Goal: Transaction & Acquisition: Purchase product/service

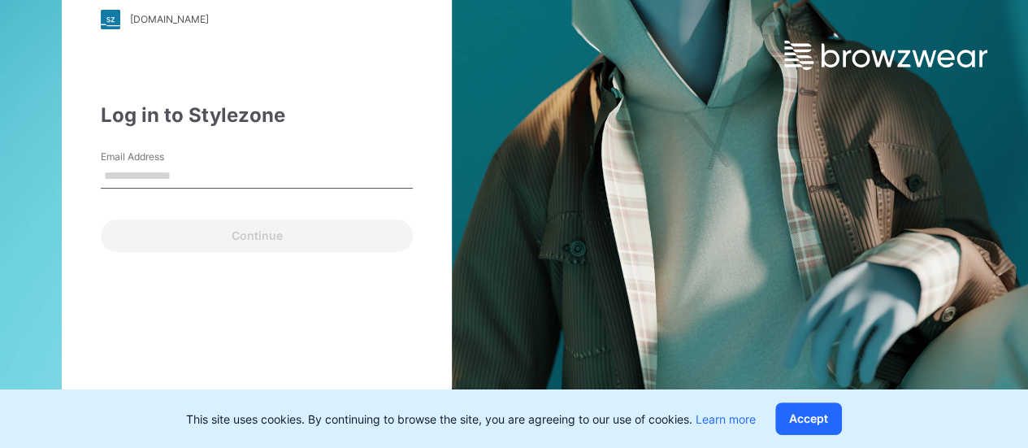
type input "**********"
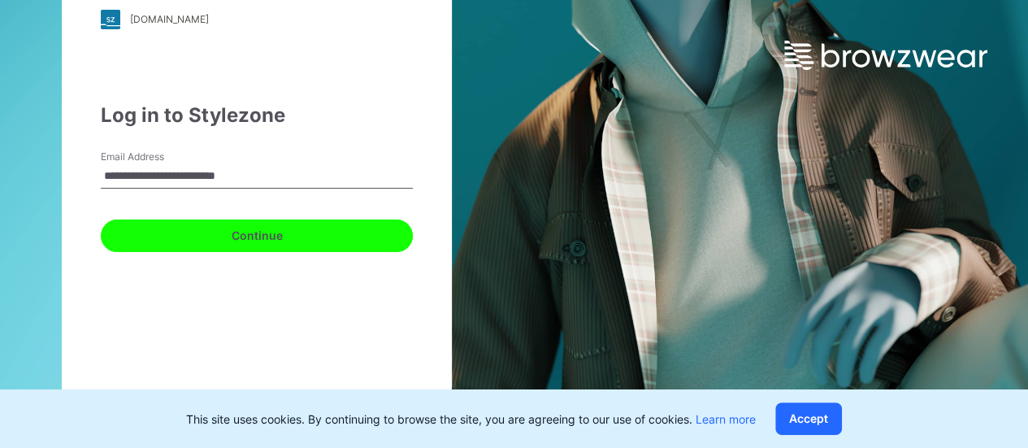
click at [286, 223] on button "Continue" at bounding box center [257, 235] width 312 height 33
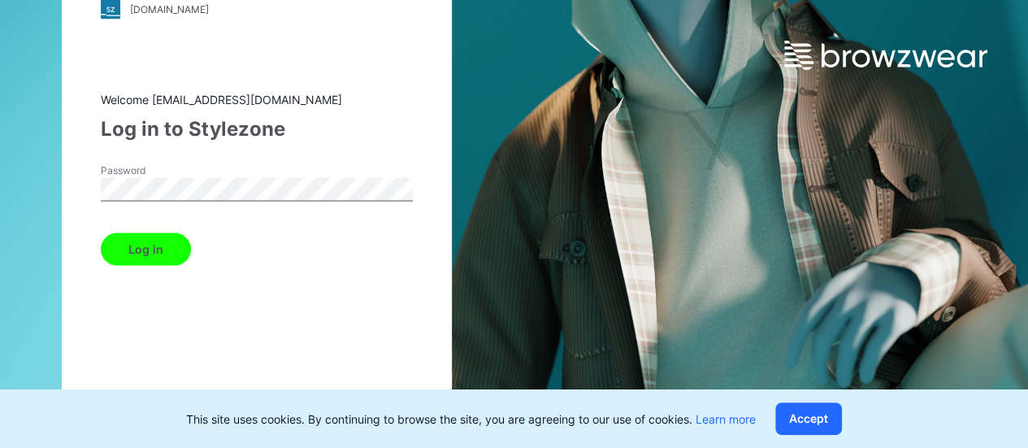
click at [154, 251] on button "Log in" at bounding box center [146, 248] width 90 height 33
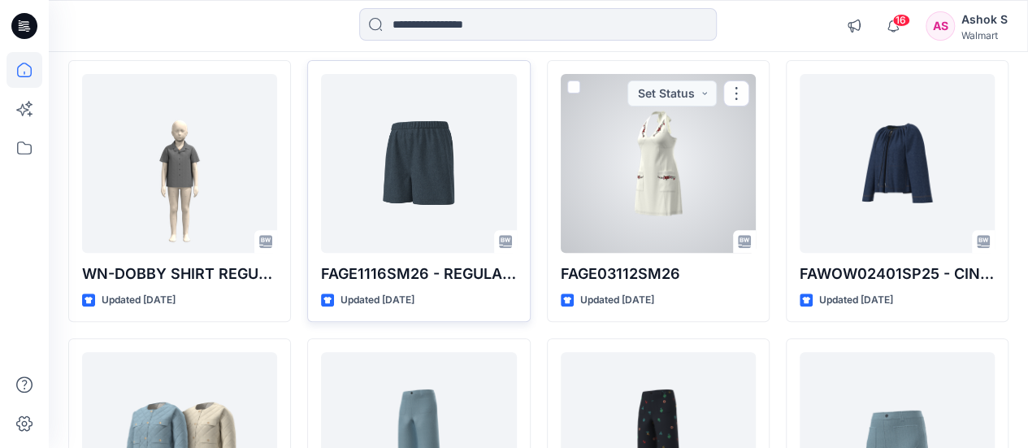
scroll to position [158, 0]
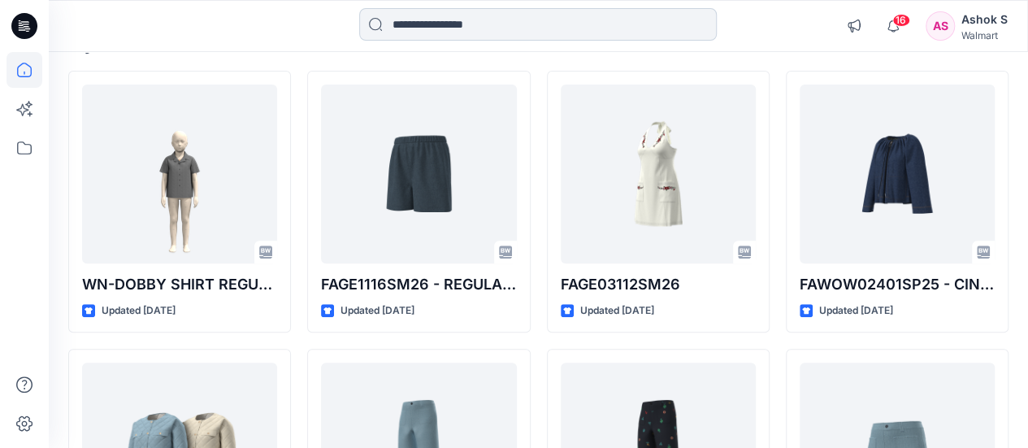
click at [533, 22] on input at bounding box center [538, 24] width 358 height 33
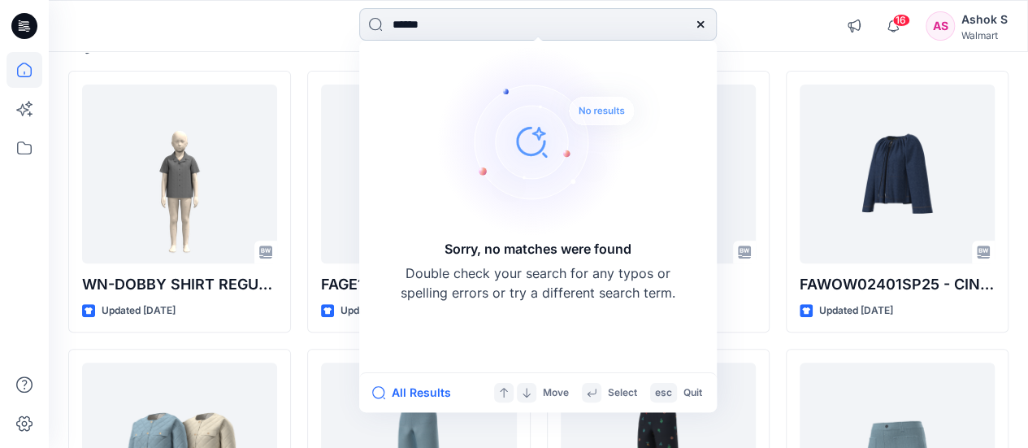
click at [596, 28] on input "******" at bounding box center [538, 24] width 358 height 33
type input "***"
click at [32, 150] on icon at bounding box center [25, 148] width 36 height 36
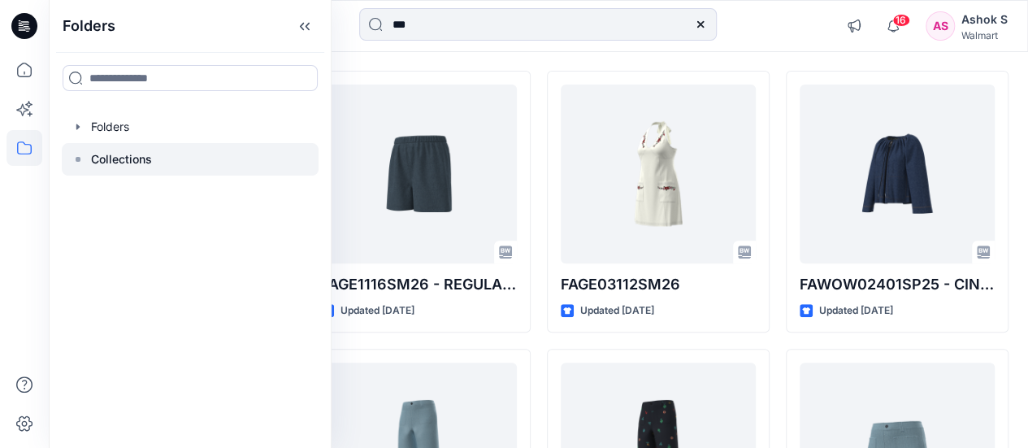
click at [158, 159] on div at bounding box center [190, 159] width 257 height 33
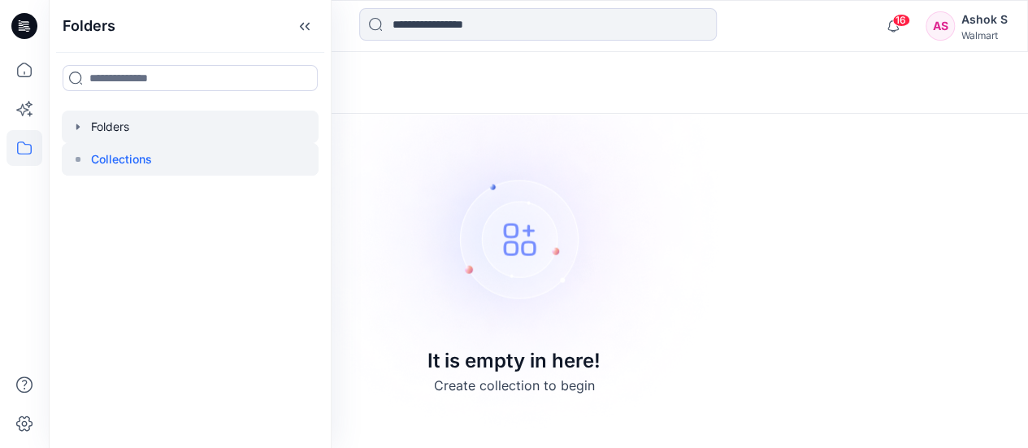
click at [141, 130] on div at bounding box center [190, 127] width 257 height 33
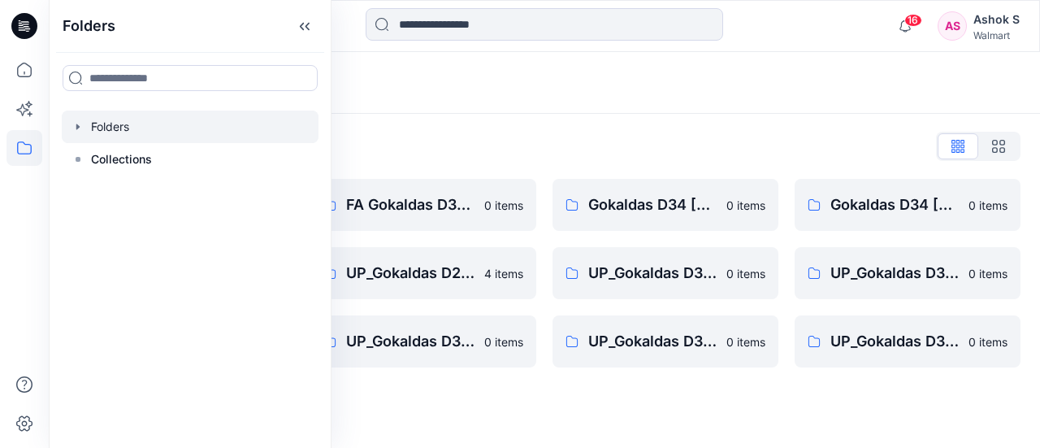
click at [962, 30] on div "AS" at bounding box center [952, 25] width 29 height 29
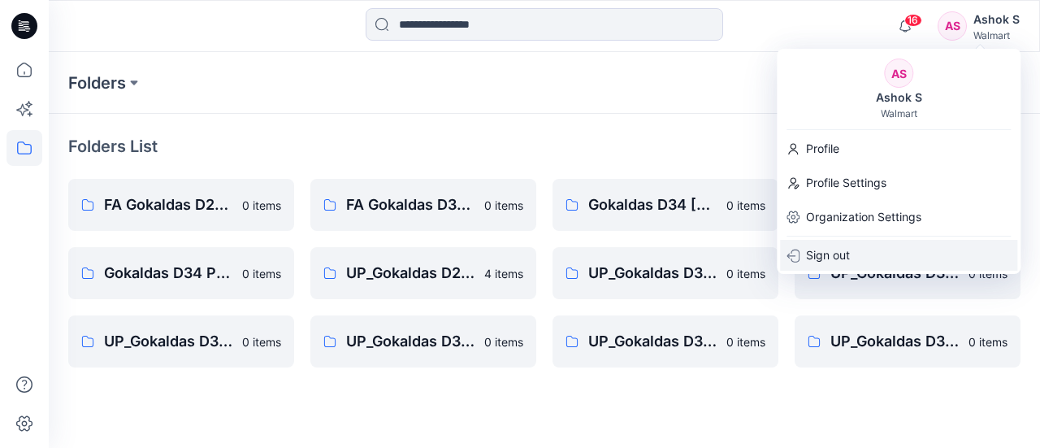
click at [860, 253] on div "Sign out" at bounding box center [898, 255] width 237 height 31
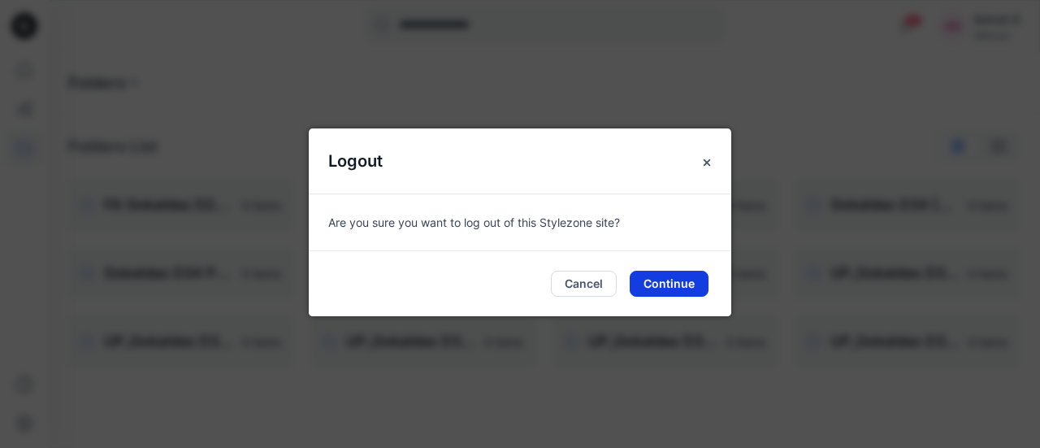
click at [645, 284] on button "Continue" at bounding box center [669, 284] width 79 height 26
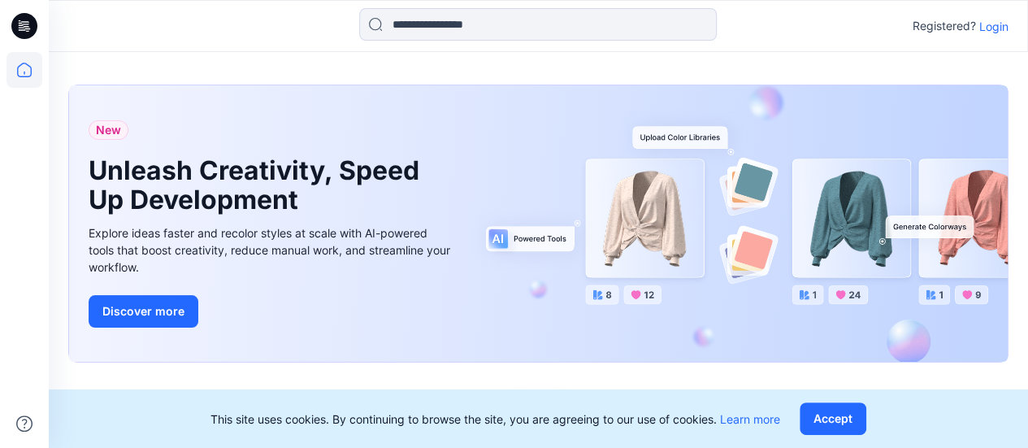
click at [987, 28] on p "Login" at bounding box center [993, 26] width 29 height 17
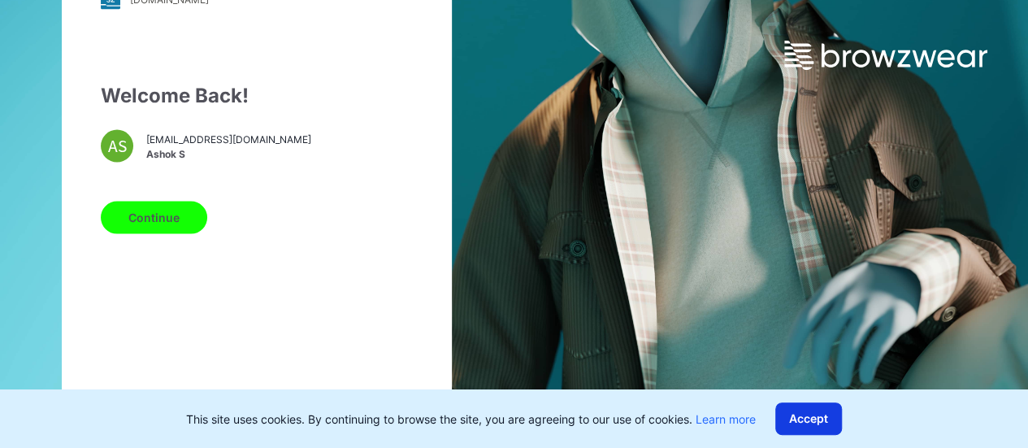
click at [821, 408] on button "Accept" at bounding box center [808, 418] width 67 height 33
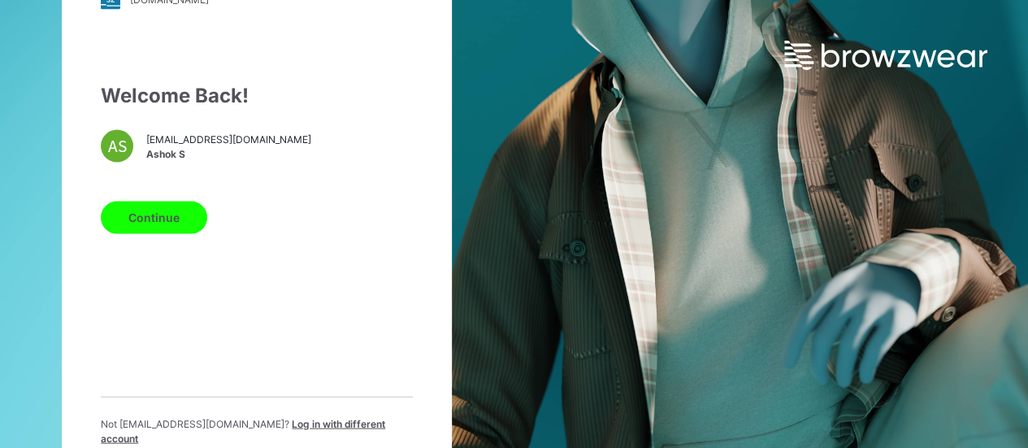
click at [340, 427] on span "Log in with different account" at bounding box center [243, 430] width 284 height 27
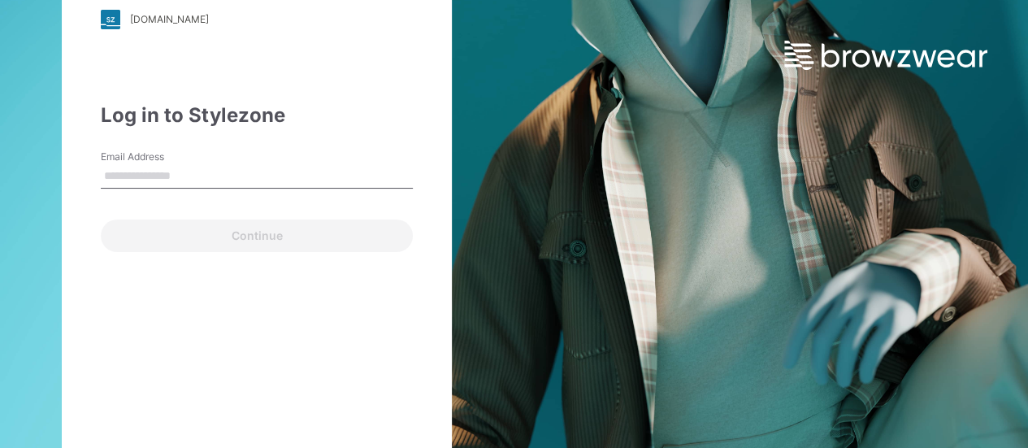
type input "**********"
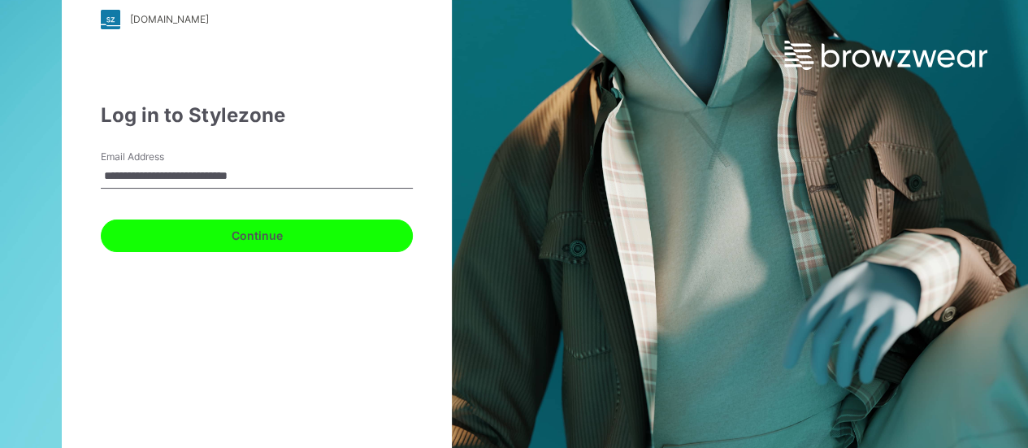
click at [218, 226] on button "Continue" at bounding box center [257, 235] width 312 height 33
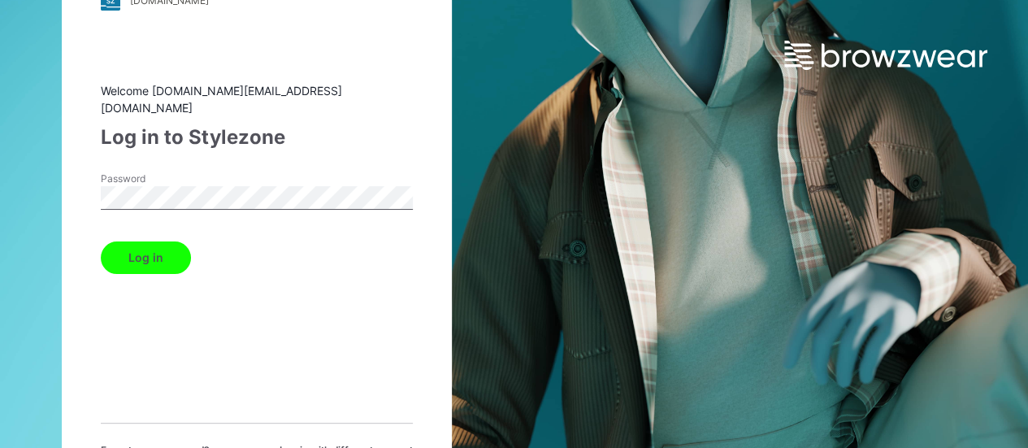
click at [160, 242] on button "Log in" at bounding box center [146, 257] width 90 height 33
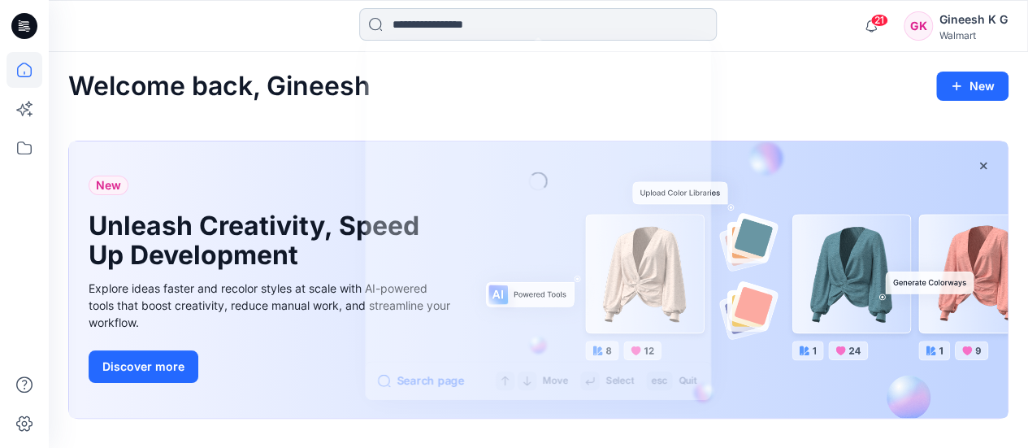
click at [453, 32] on input at bounding box center [538, 24] width 358 height 33
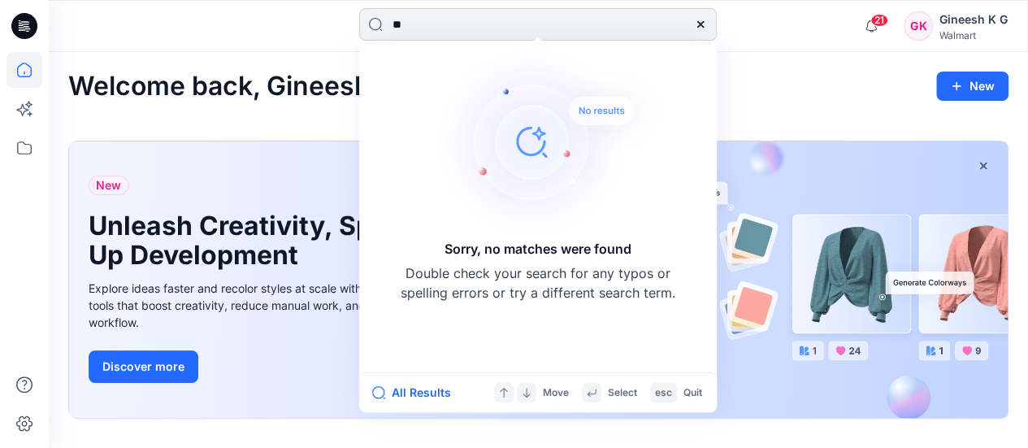
type input "*"
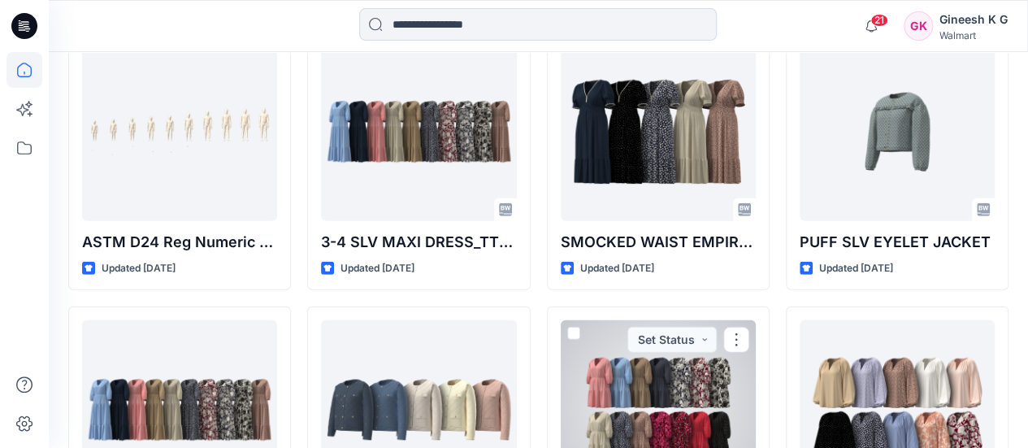
scroll to position [2145, 0]
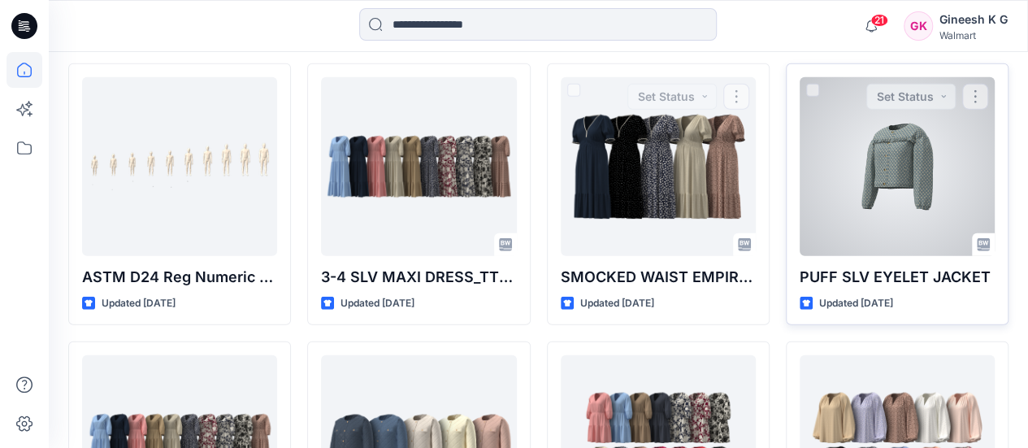
click at [836, 154] on div at bounding box center [897, 166] width 195 height 179
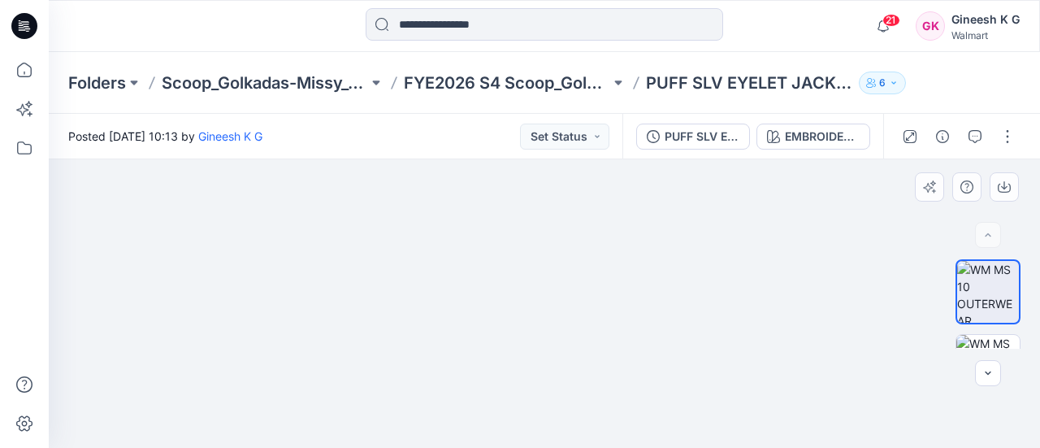
drag, startPoint x: 549, startPoint y: 244, endPoint x: 545, endPoint y: 308, distance: 64.3
click at [545, 308] on img at bounding box center [545, 280] width 514 height 335
drag, startPoint x: 544, startPoint y: 308, endPoint x: 544, endPoint y: 281, distance: 26.8
click at [544, 281] on img at bounding box center [544, 244] width 727 height 410
click at [1027, 347] on div "BW" at bounding box center [988, 303] width 104 height 89
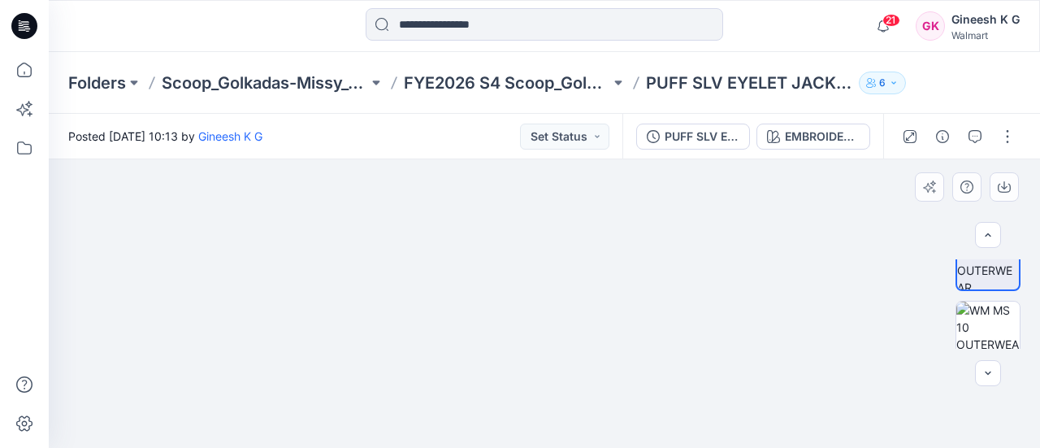
scroll to position [65, 0]
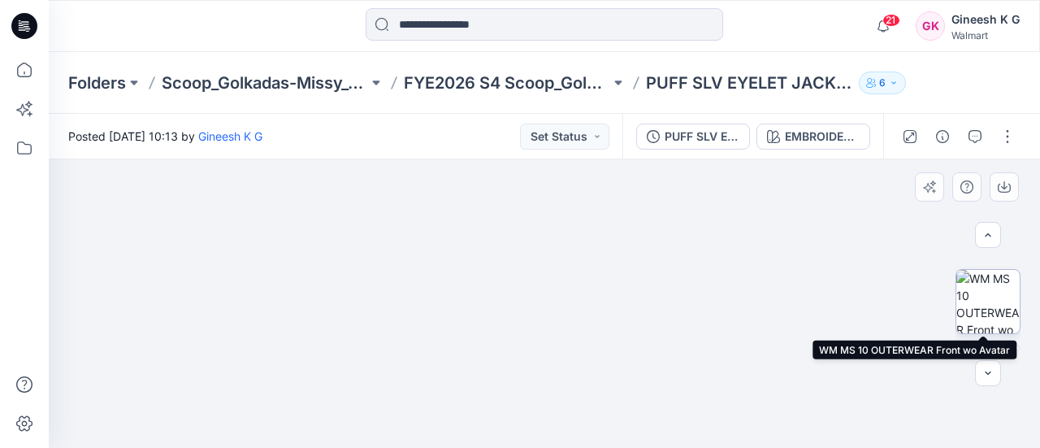
click at [992, 314] on img at bounding box center [987, 301] width 63 height 63
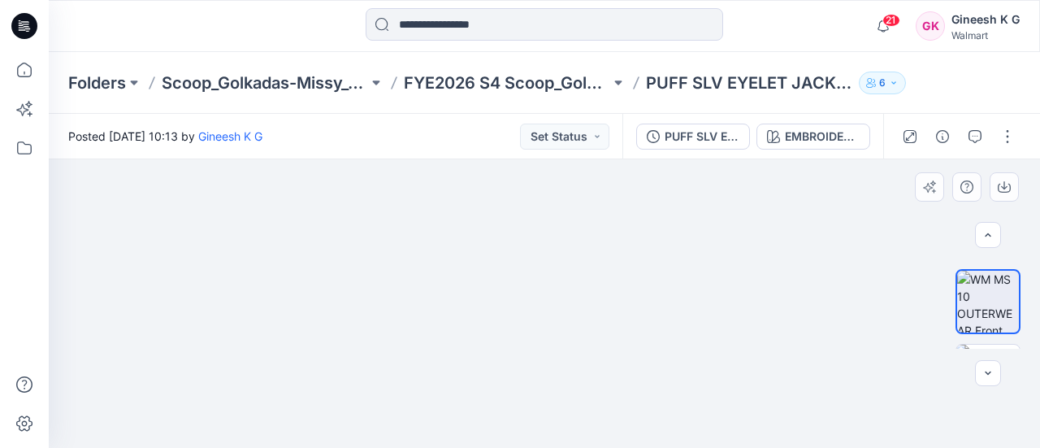
drag, startPoint x: 554, startPoint y: 215, endPoint x: 547, endPoint y: 292, distance: 76.7
click at [547, 292] on img at bounding box center [545, 286] width 514 height 324
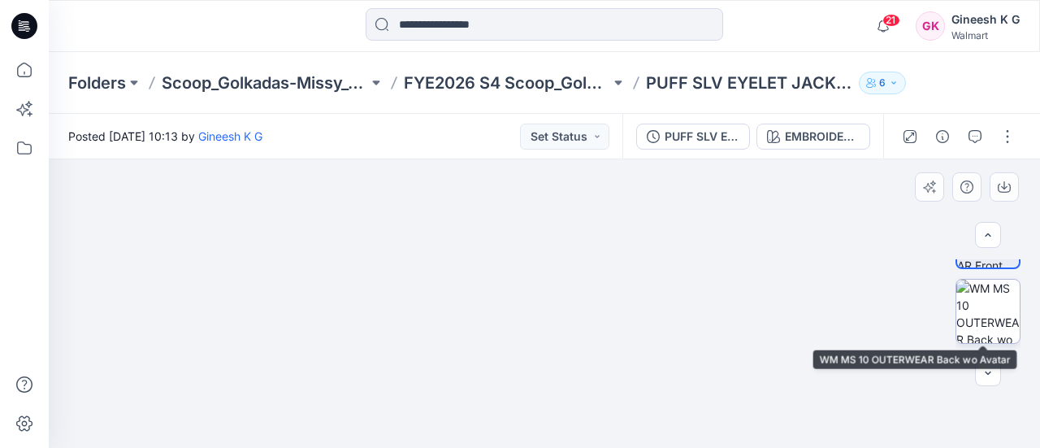
click at [988, 316] on img at bounding box center [987, 311] width 63 height 63
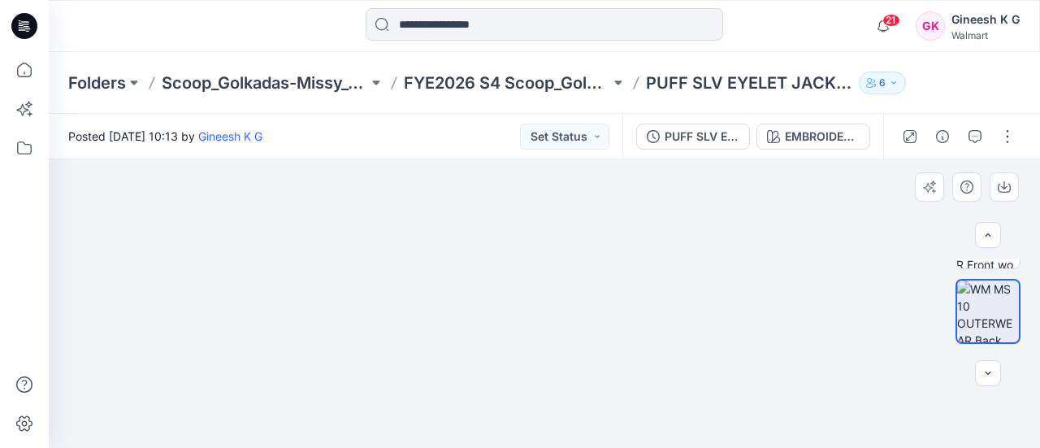
drag, startPoint x: 564, startPoint y: 220, endPoint x: 555, endPoint y: 318, distance: 97.9
click at [555, 318] on img at bounding box center [544, 277] width 588 height 341
